Goal: Check status

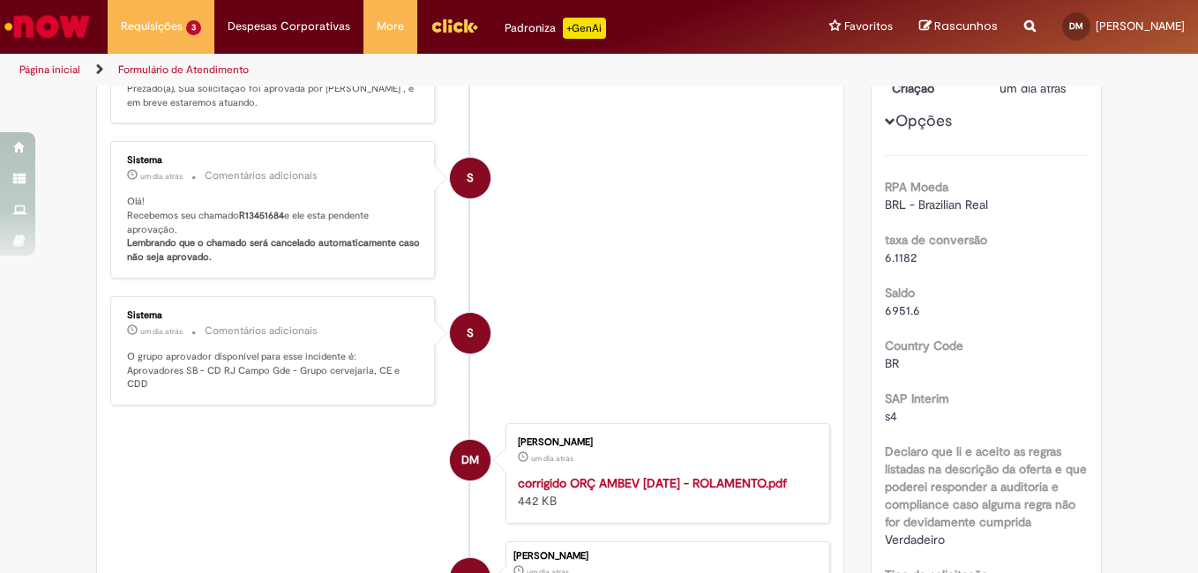
scroll to position [88, 0]
